Goal: Task Accomplishment & Management: Manage account settings

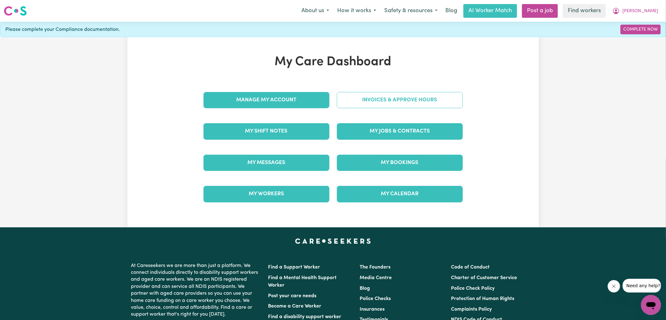
click at [357, 104] on link "Invoices & Approve Hours" at bounding box center [400, 100] width 126 height 16
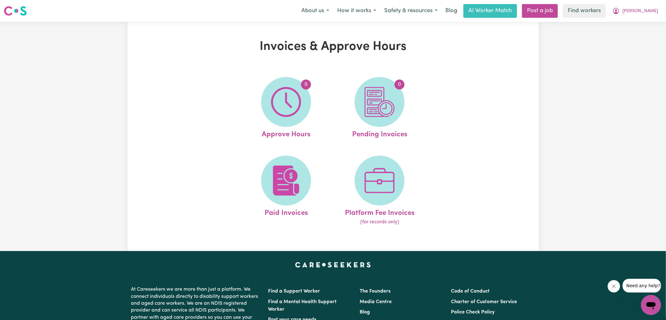
click at [283, 119] on span "0" at bounding box center [286, 102] width 50 height 50
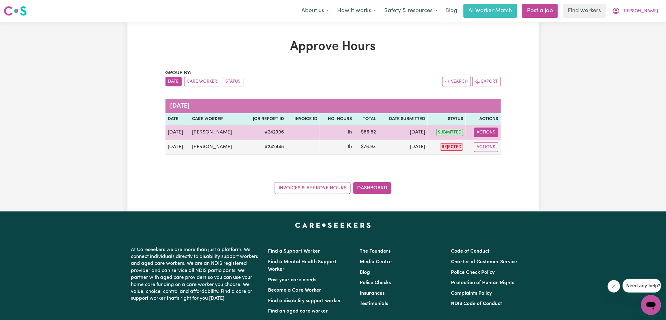
click at [498, 131] on button "Actions" at bounding box center [486, 132] width 24 height 10
click at [494, 150] on link "View Job Report" at bounding box center [501, 146] width 53 height 12
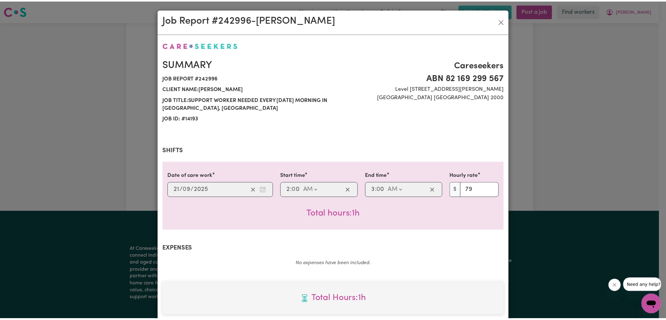
scroll to position [168, 0]
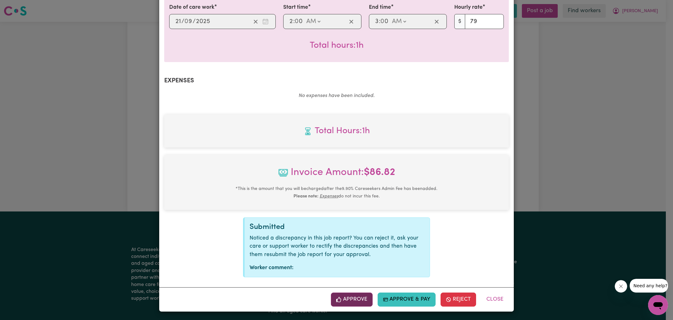
click at [343, 298] on button "Approve" at bounding box center [352, 299] width 42 height 14
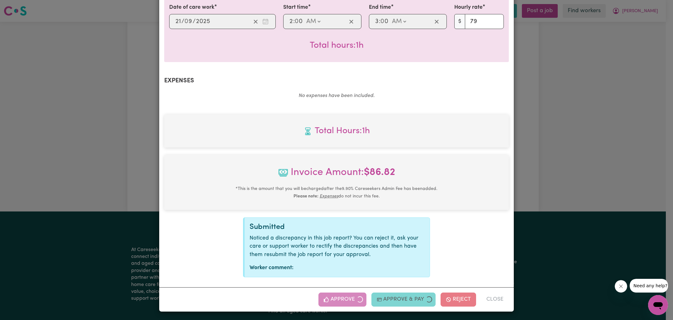
click at [579, 187] on div "Job Report # 242996 - [PERSON_NAME] Summary Job report # 242996 Client name: [P…" at bounding box center [336, 160] width 673 height 320
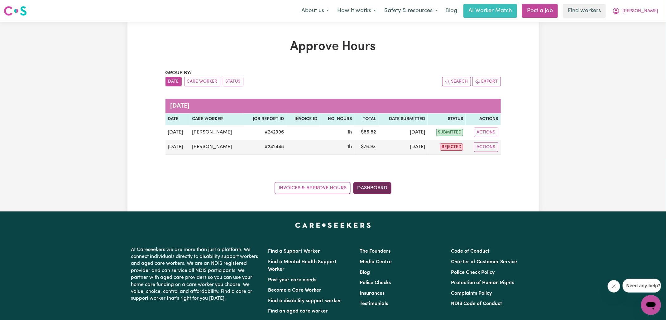
click at [374, 188] on link "Dashboard" at bounding box center [372, 188] width 38 height 12
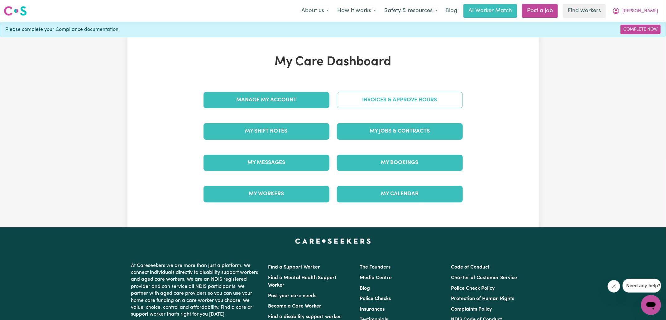
click at [369, 100] on link "Invoices & Approve Hours" at bounding box center [400, 100] width 126 height 16
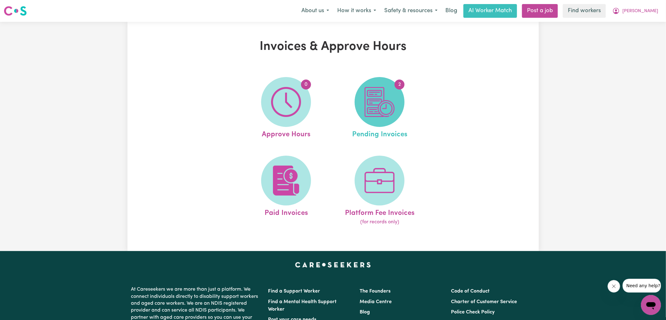
click at [394, 119] on span "2" at bounding box center [380, 102] width 50 height 50
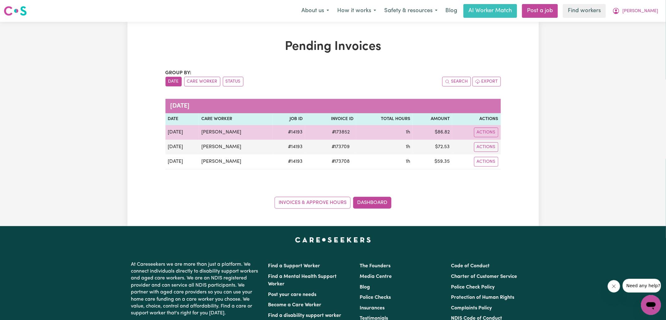
click at [340, 132] on span "# 173852" at bounding box center [341, 131] width 26 height 7
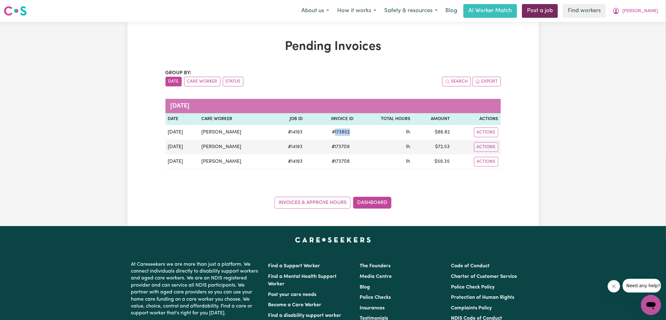
copy span "173852"
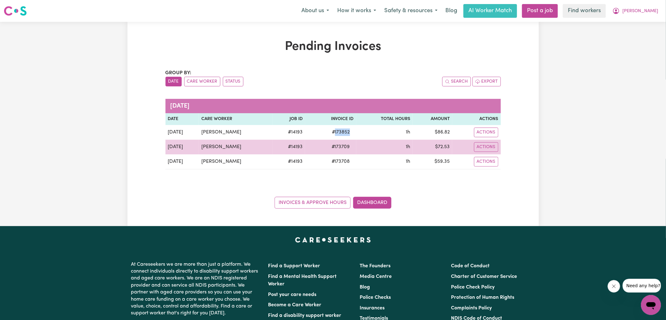
click at [337, 149] on span "# 173709" at bounding box center [341, 146] width 26 height 7
click at [337, 147] on span "# 173709" at bounding box center [341, 146] width 26 height 7
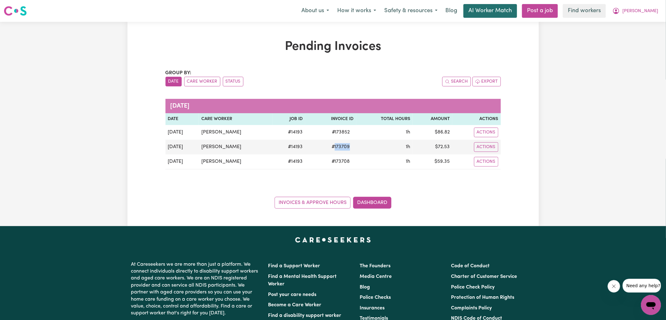
copy span "173709"
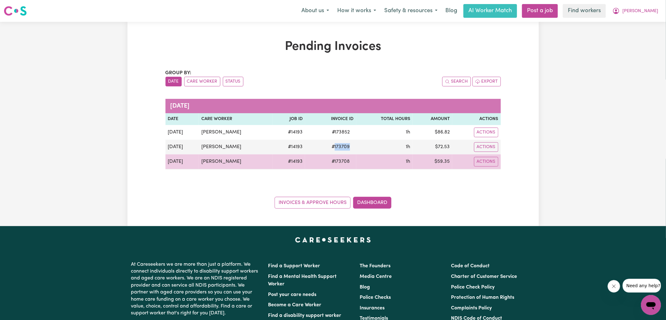
click at [335, 160] on span "# 173708" at bounding box center [341, 161] width 26 height 7
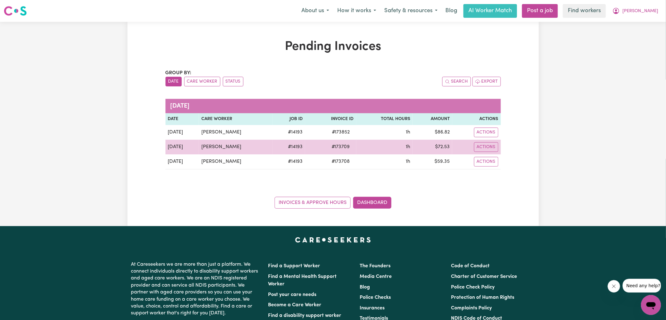
drag, startPoint x: 335, startPoint y: 160, endPoint x: 350, endPoint y: 153, distance: 17.1
click at [335, 160] on span "# 173708" at bounding box center [341, 161] width 26 height 7
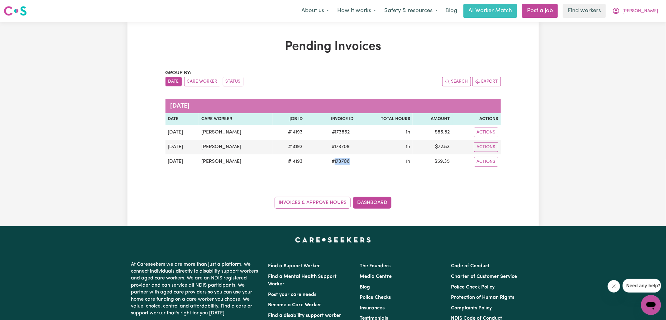
copy span "173708"
drag, startPoint x: 634, startPoint y: 9, endPoint x: 633, endPoint y: 15, distance: 5.7
click at [620, 9] on icon "My Account" at bounding box center [615, 10] width 7 height 7
click at [625, 35] on link "Logout" at bounding box center [636, 36] width 49 height 12
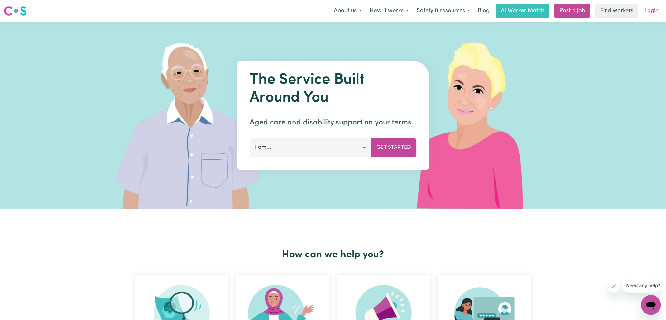
click at [650, 14] on link "Login" at bounding box center [651, 11] width 21 height 14
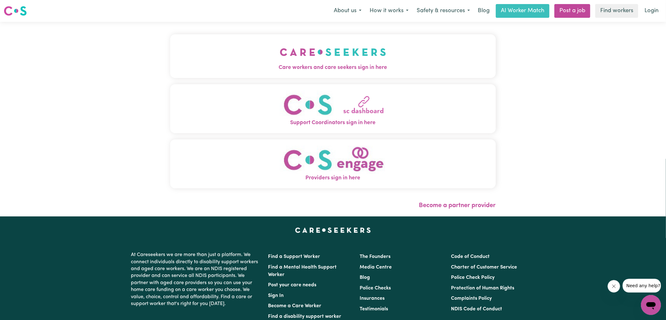
click at [302, 70] on span "Care workers and care seekers sign in here" at bounding box center [333, 68] width 326 height 8
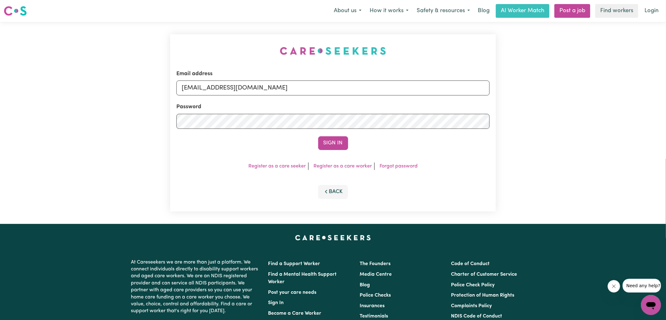
click at [145, 31] on div "Email address [EMAIL_ADDRESS][DOMAIN_NAME] Password Sign In Register as a care …" at bounding box center [333, 123] width 666 height 202
drag, startPoint x: 212, startPoint y: 88, endPoint x: 603, endPoint y: 210, distance: 409.8
click at [600, 211] on div "Email address [EMAIL_ADDRESS][DOMAIN_NAME] Password Sign In Register as a care …" at bounding box center [333, 123] width 666 height 202
type input "[EMAIL_ADDRESS][DOMAIN_NAME]"
click at [318, 136] on button "Sign In" at bounding box center [333, 143] width 30 height 14
